Goal: Share content: Share content

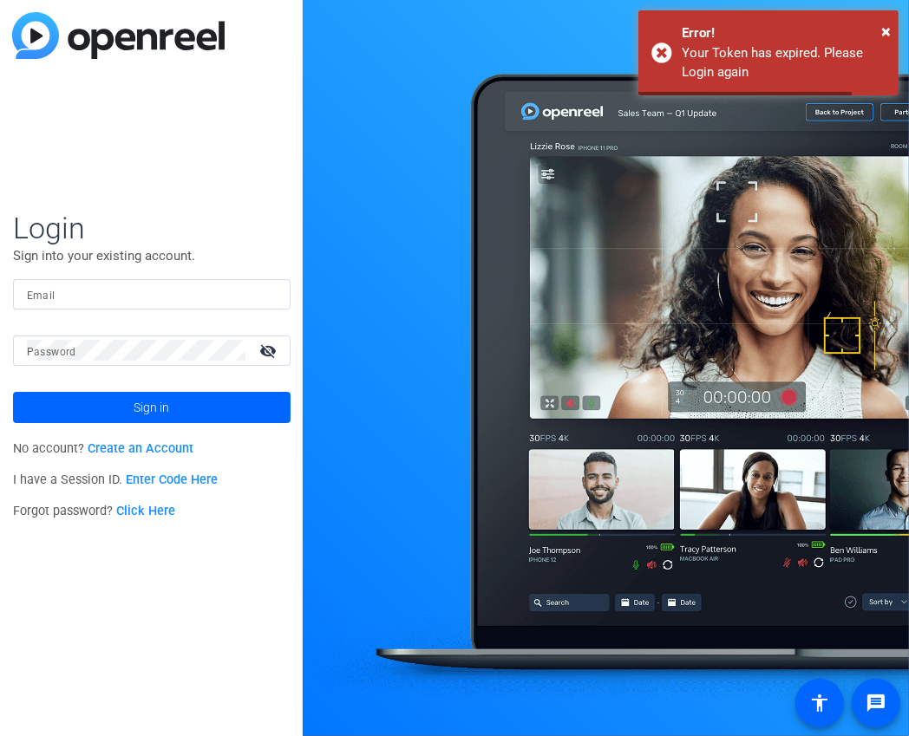
type input "[EMAIL_ADDRESS][DOMAIN_NAME]"
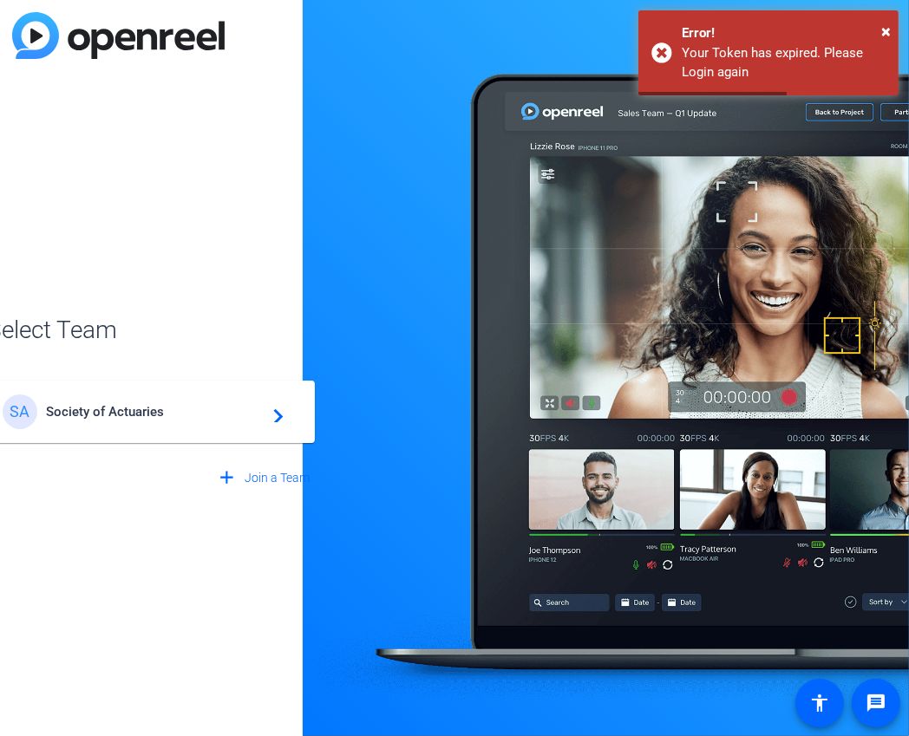
click at [246, 418] on span "Society of Actuaries" at bounding box center [154, 412] width 217 height 16
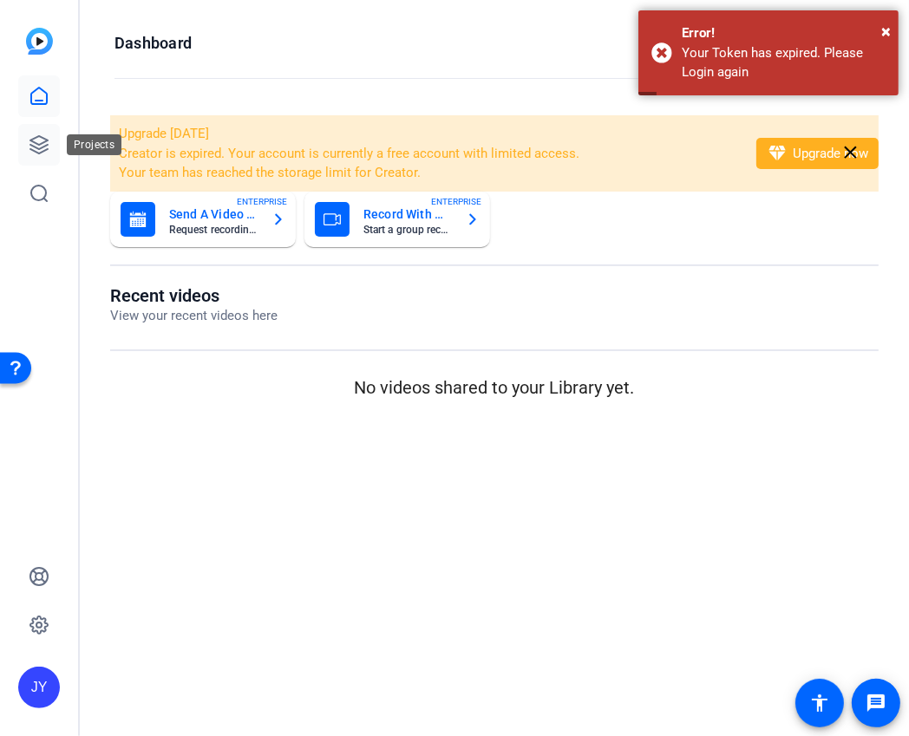
click at [47, 144] on icon at bounding box center [38, 144] width 17 height 17
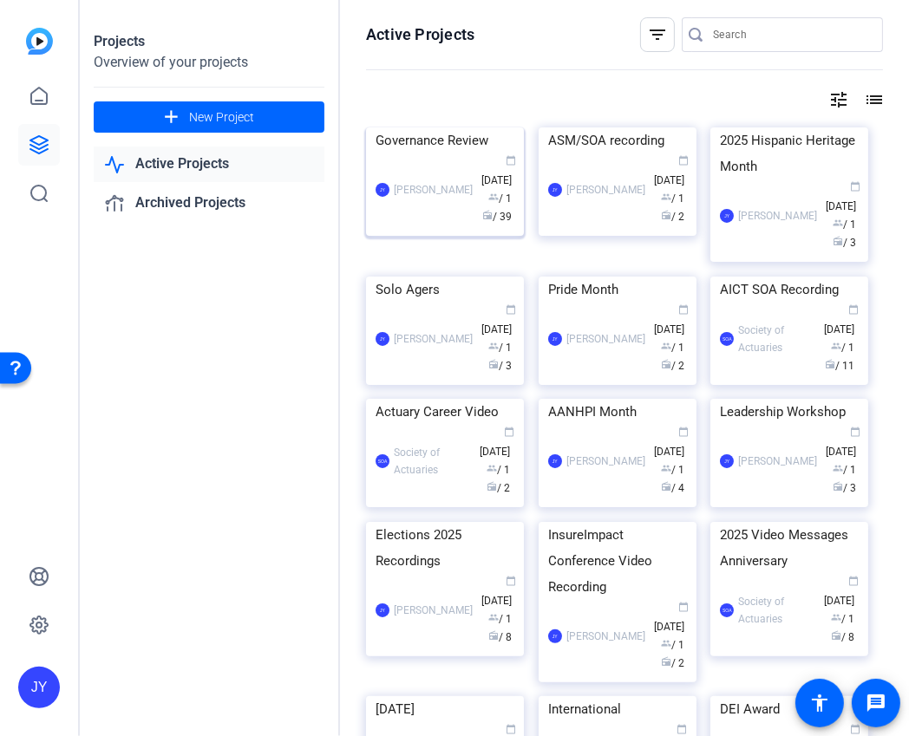
click at [458, 154] on div "Governance Review" at bounding box center [445, 140] width 139 height 26
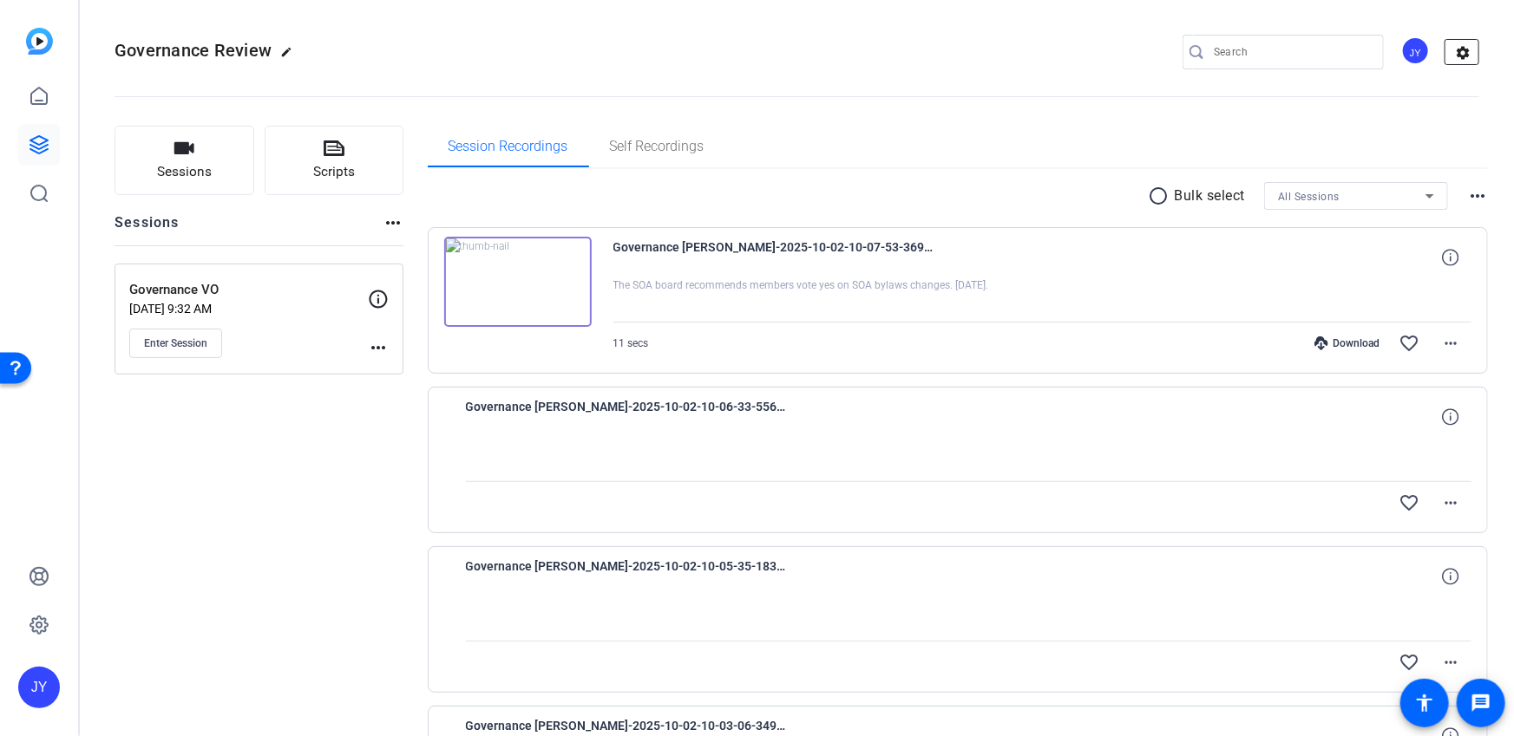
click at [908, 56] on mat-icon "settings" at bounding box center [1462, 53] width 35 height 26
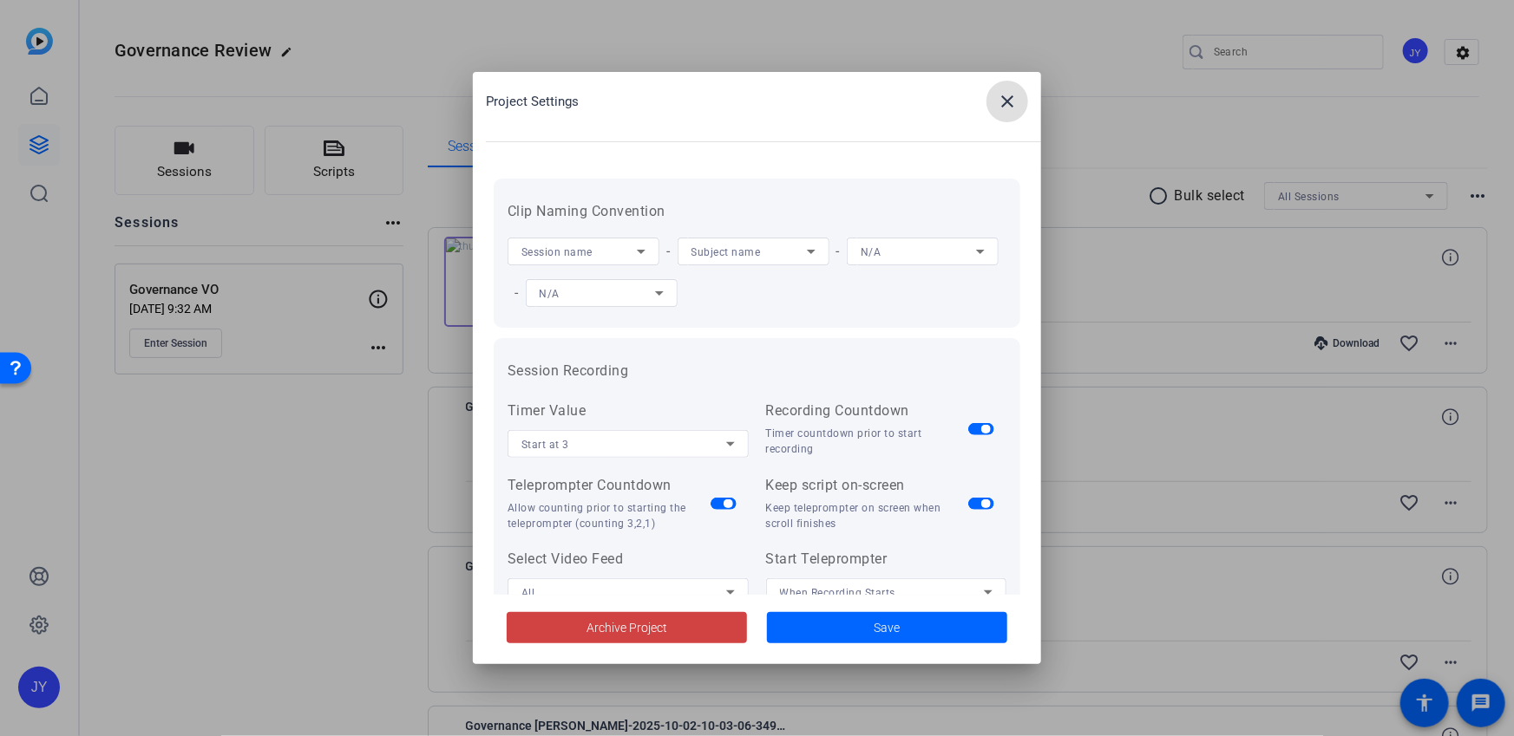
click at [908, 102] on mat-icon "close" at bounding box center [1007, 101] width 21 height 21
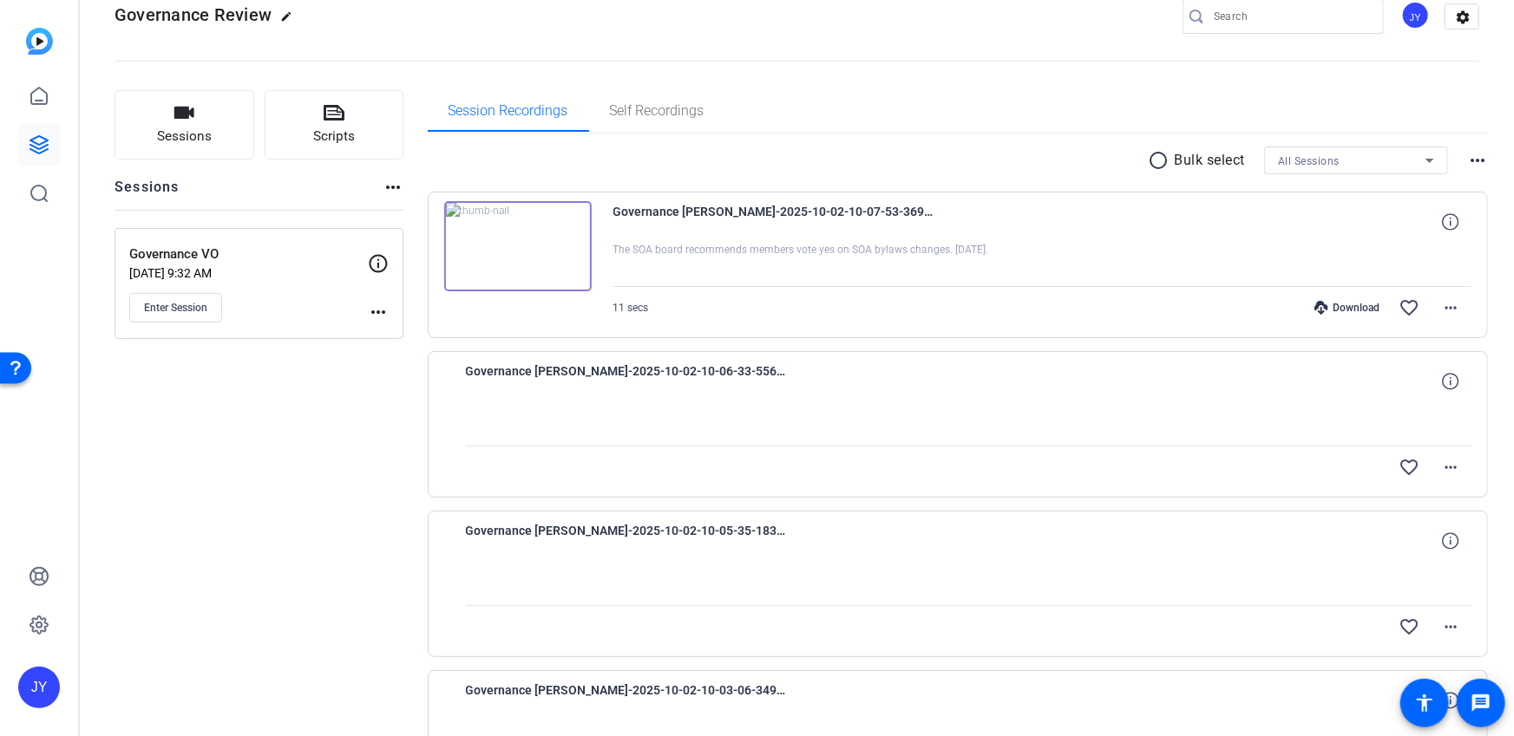
scroll to position [41, 0]
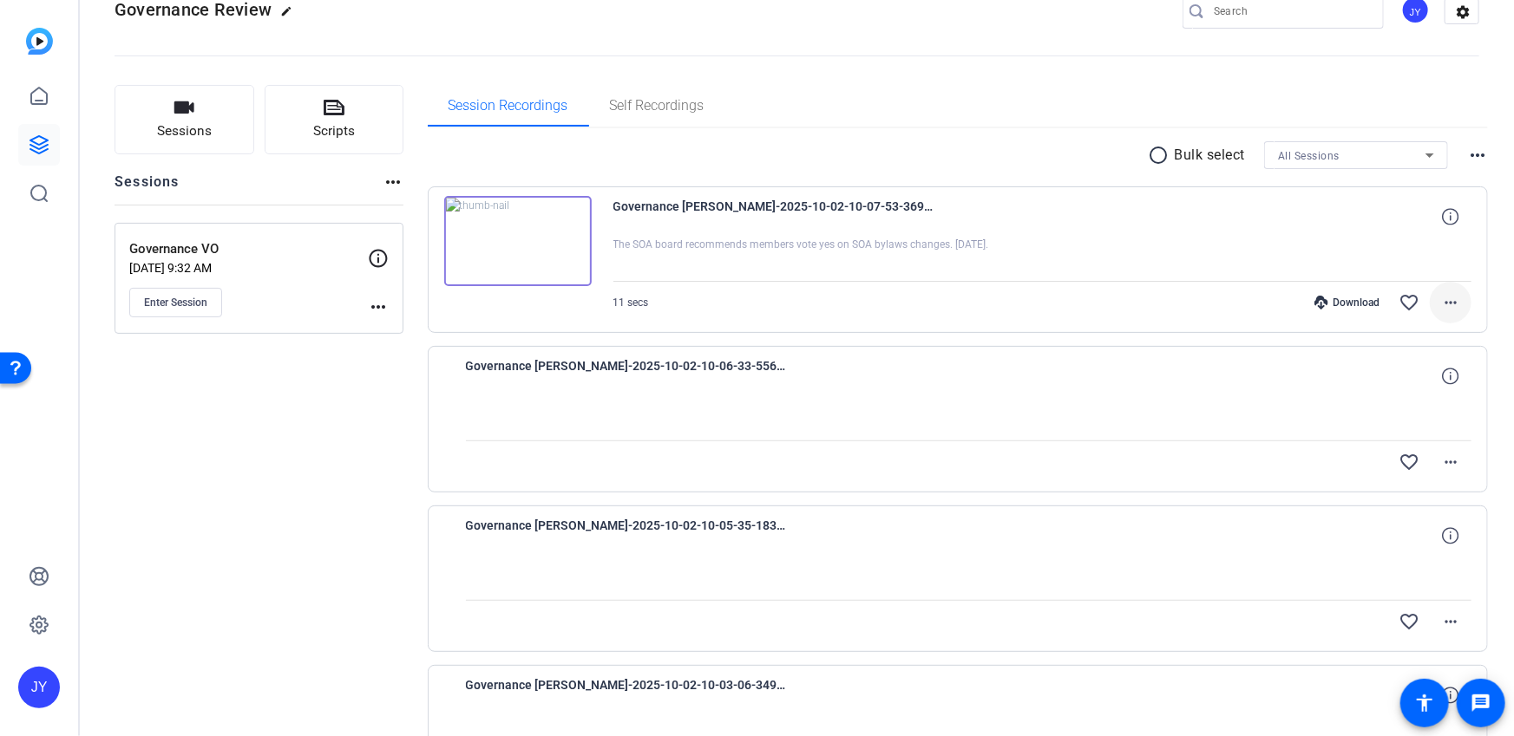
click at [908, 299] on mat-icon "more_horiz" at bounding box center [1450, 302] width 21 height 21
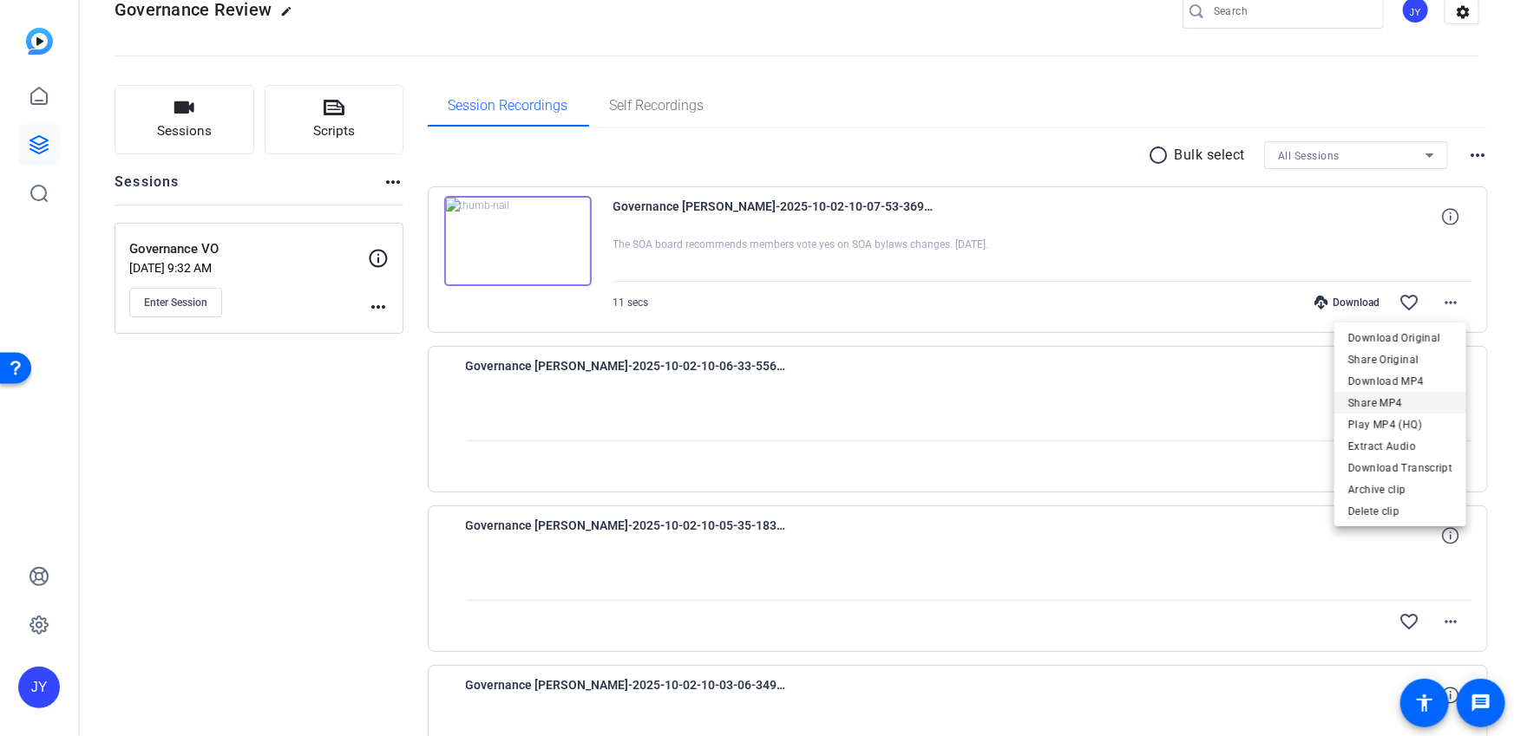
click at [908, 402] on span "Share MP4" at bounding box center [1400, 403] width 104 height 21
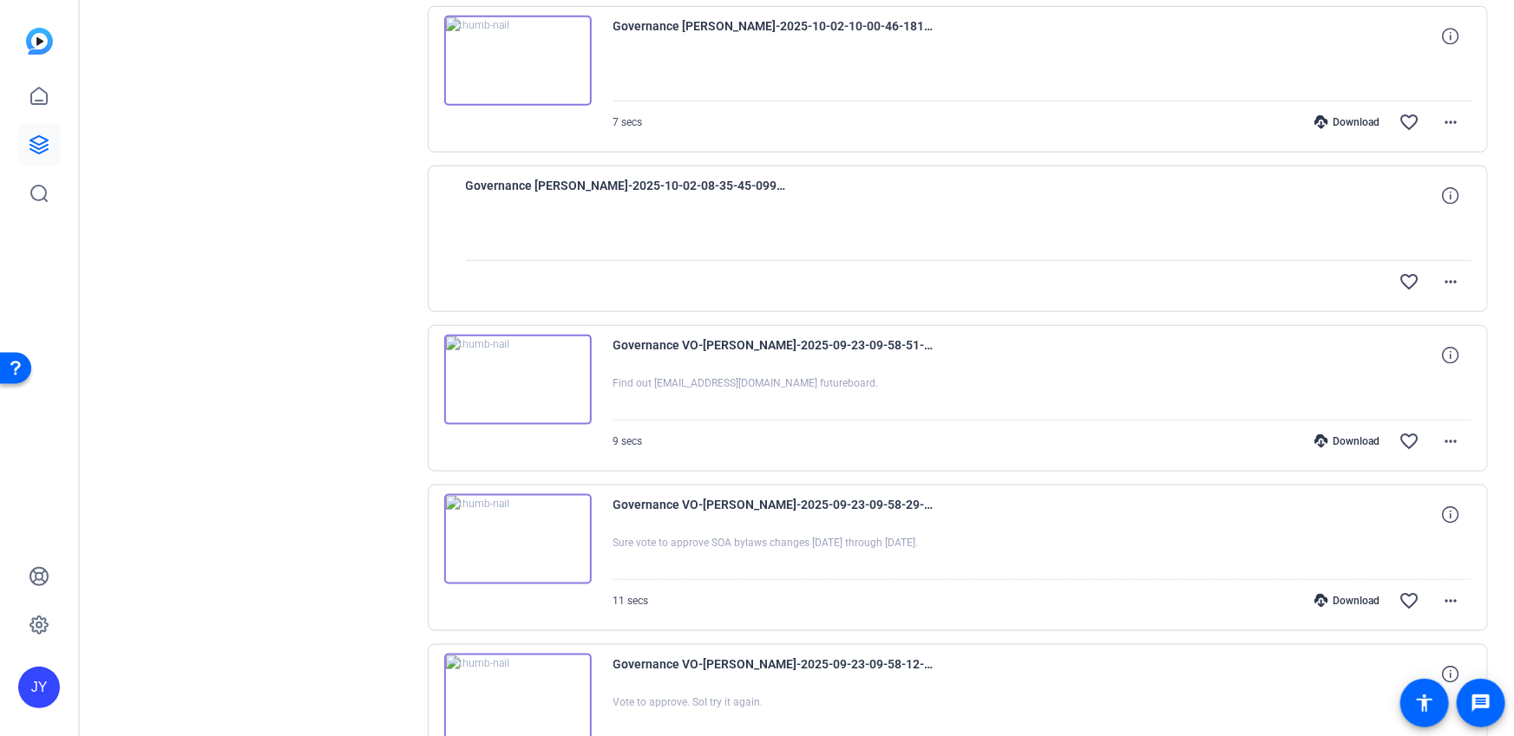
scroll to position [797, 0]
